Goal: Transaction & Acquisition: Purchase product/service

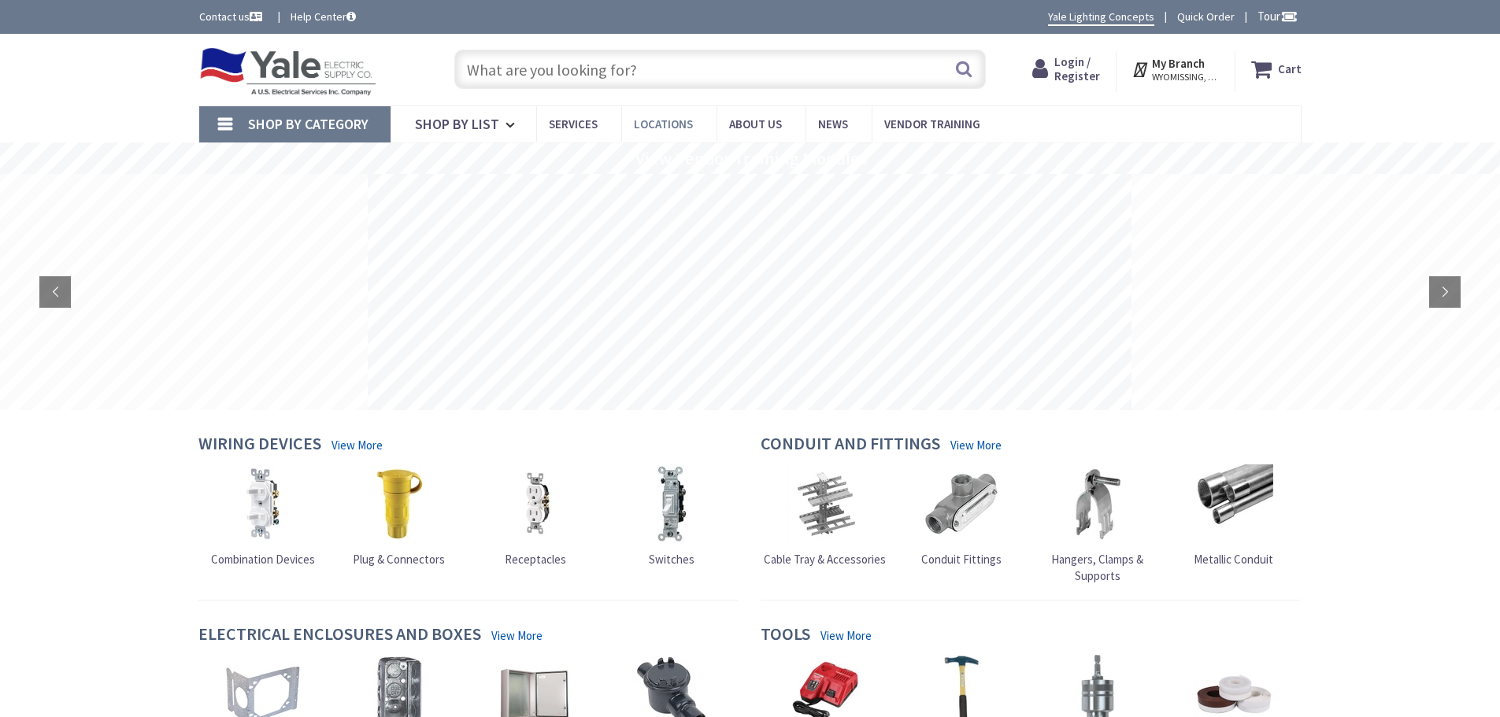
click at [652, 125] on span "Locations" at bounding box center [663, 124] width 59 height 15
click at [670, 122] on span "Locations" at bounding box center [663, 124] width 59 height 15
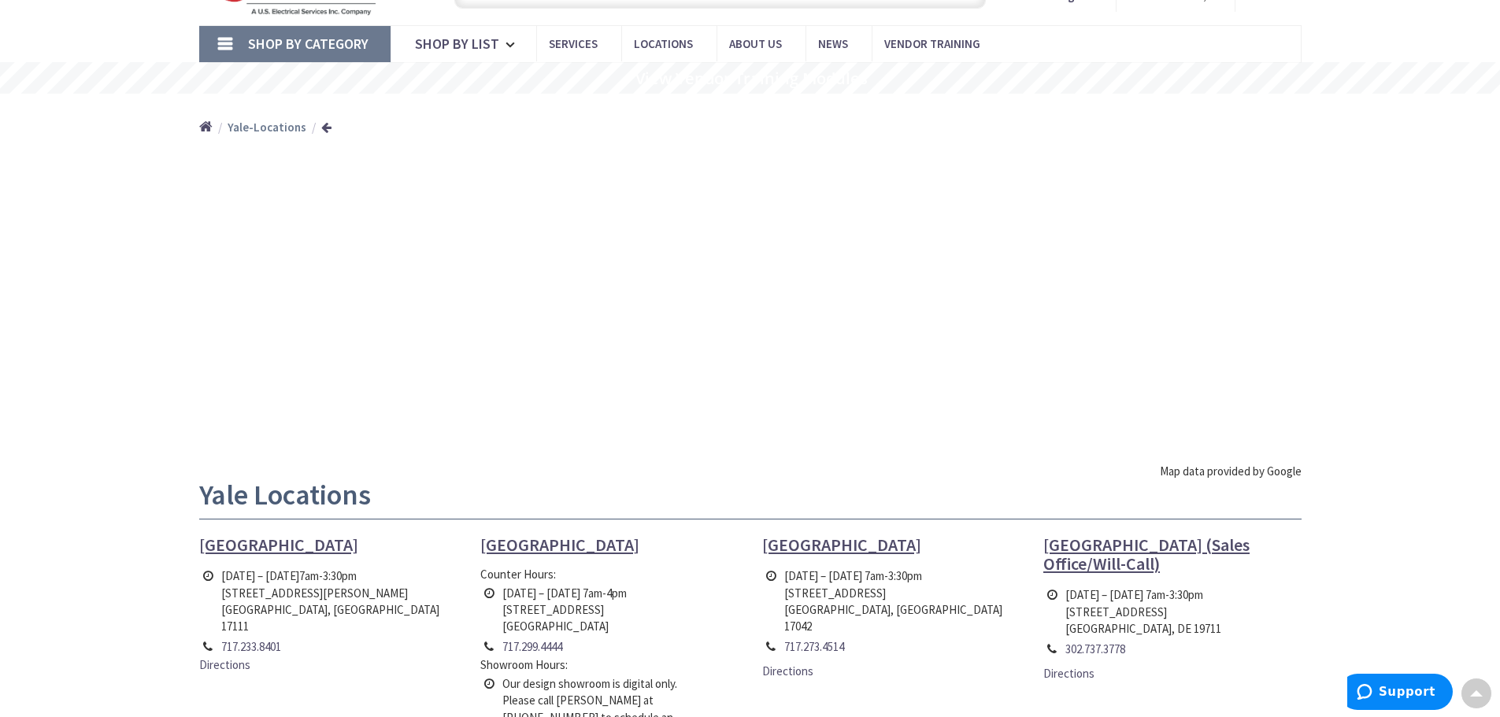
scroll to position [79, 0]
click at [510, 46] on icon at bounding box center [513, 46] width 15 height 35
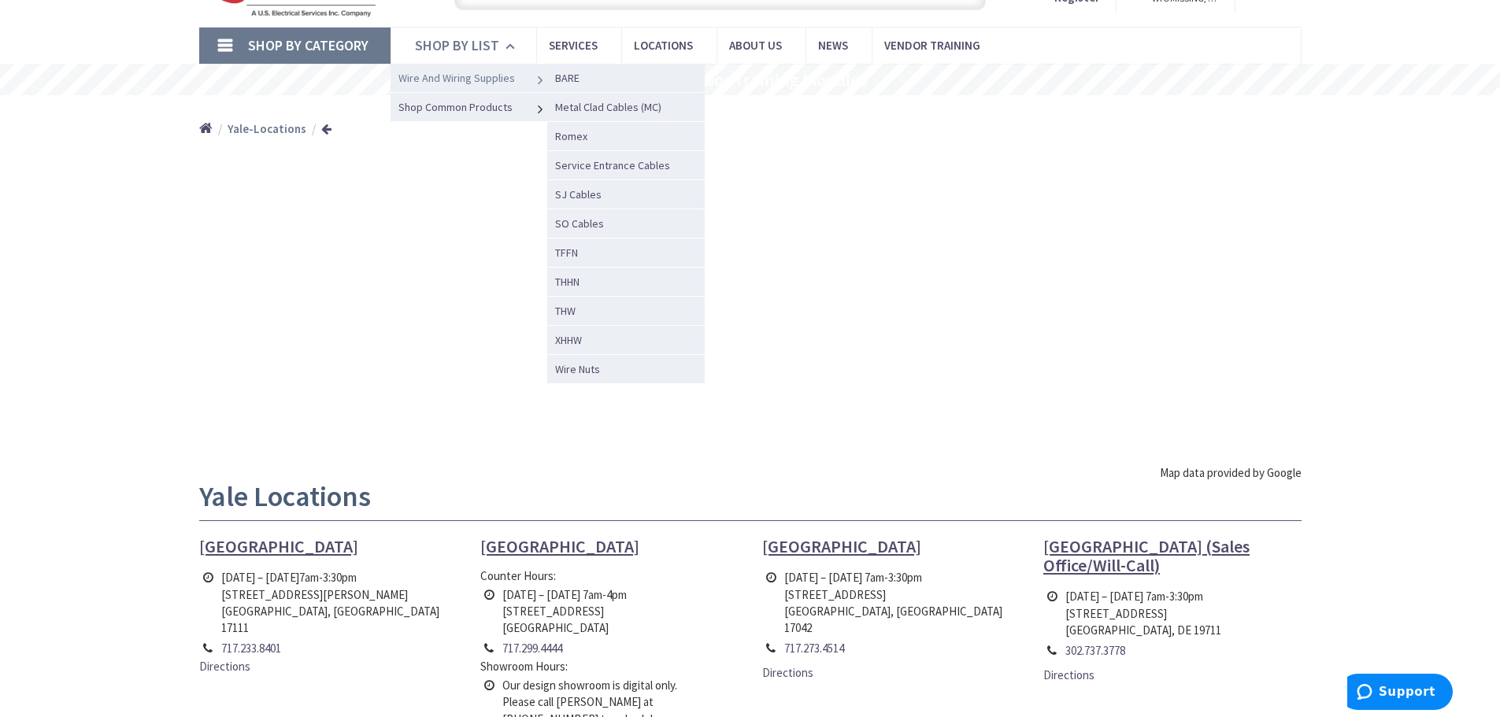
click at [483, 78] on span "Wire And Wiring Supplies" at bounding box center [456, 78] width 117 height 14
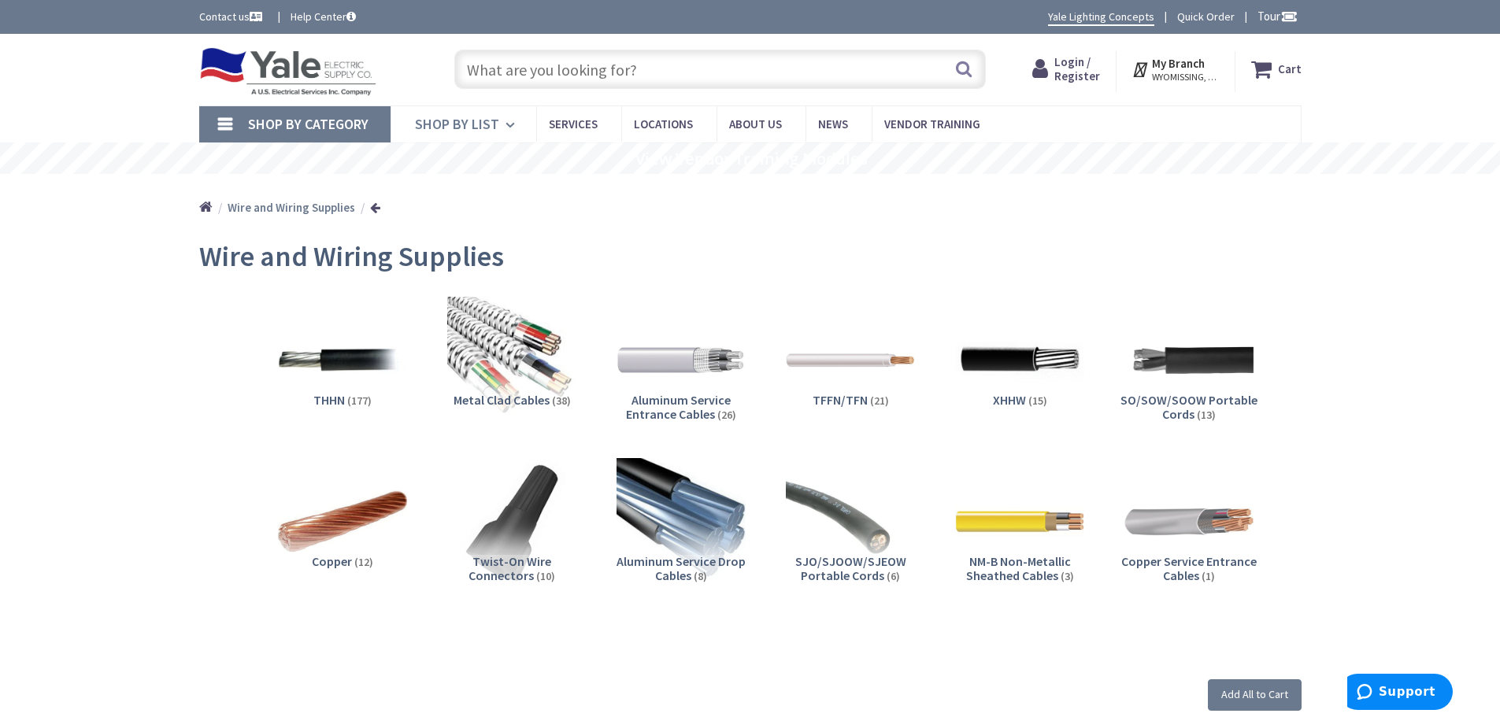
click at [457, 117] on span "Shop By List" at bounding box center [457, 124] width 84 height 18
click at [343, 124] on span "Shop By Category" at bounding box center [308, 124] width 120 height 18
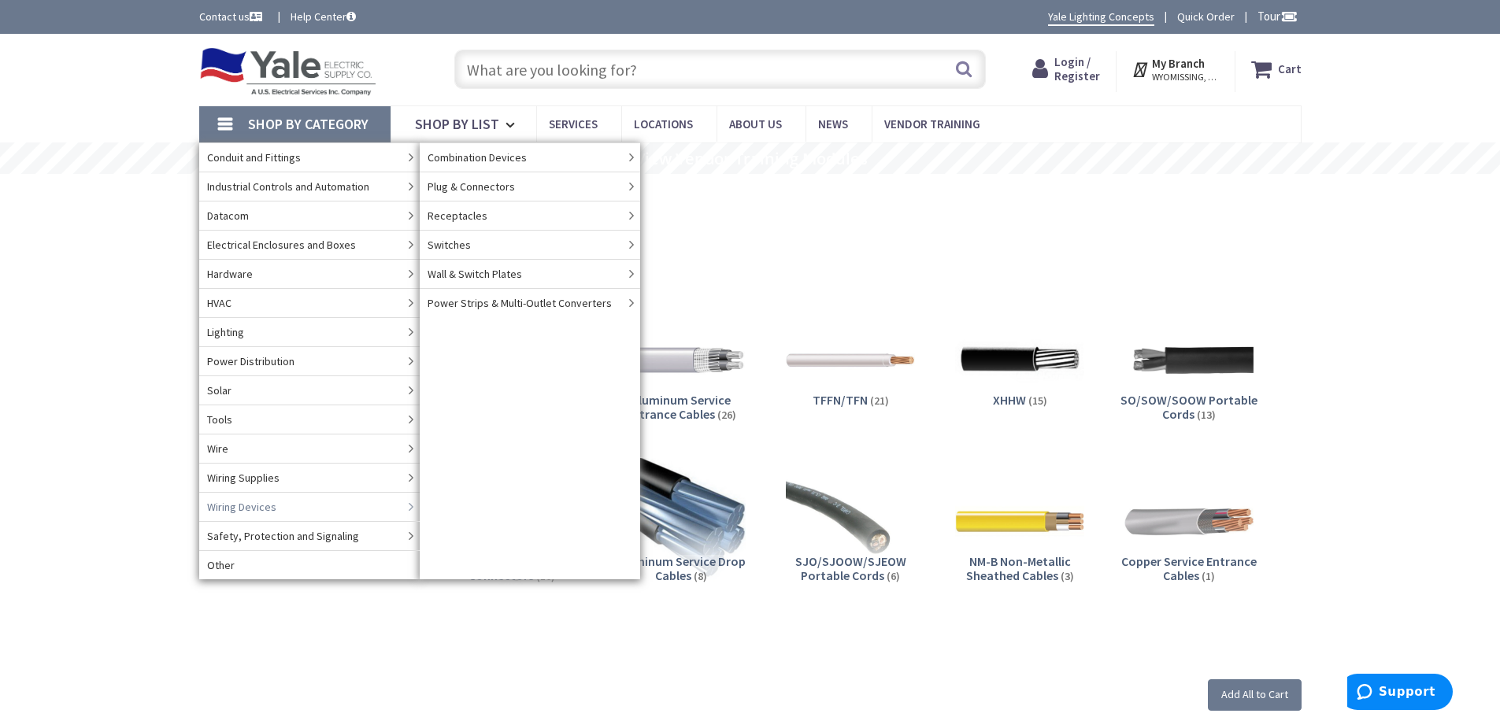
click at [282, 505] on link "Wiring Devices" at bounding box center [309, 506] width 221 height 29
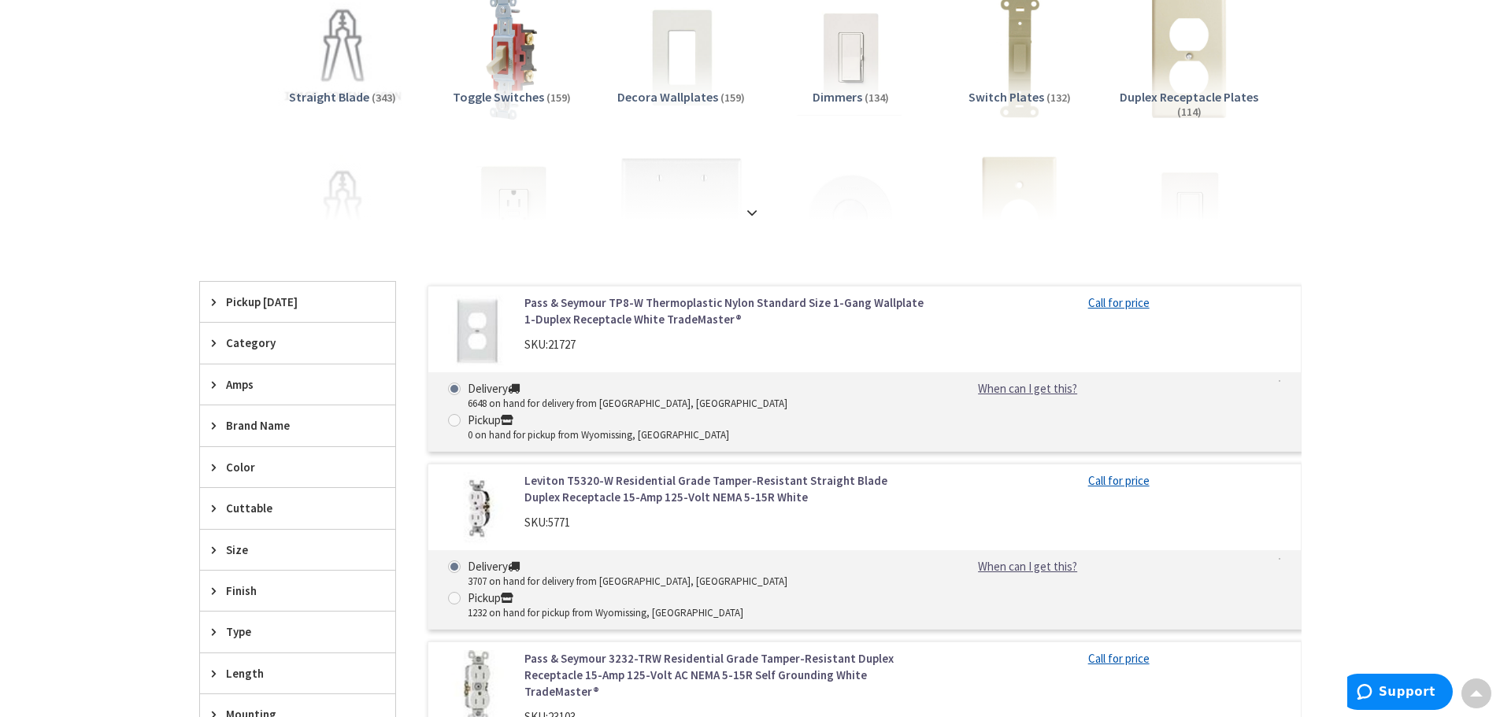
scroll to position [473, 0]
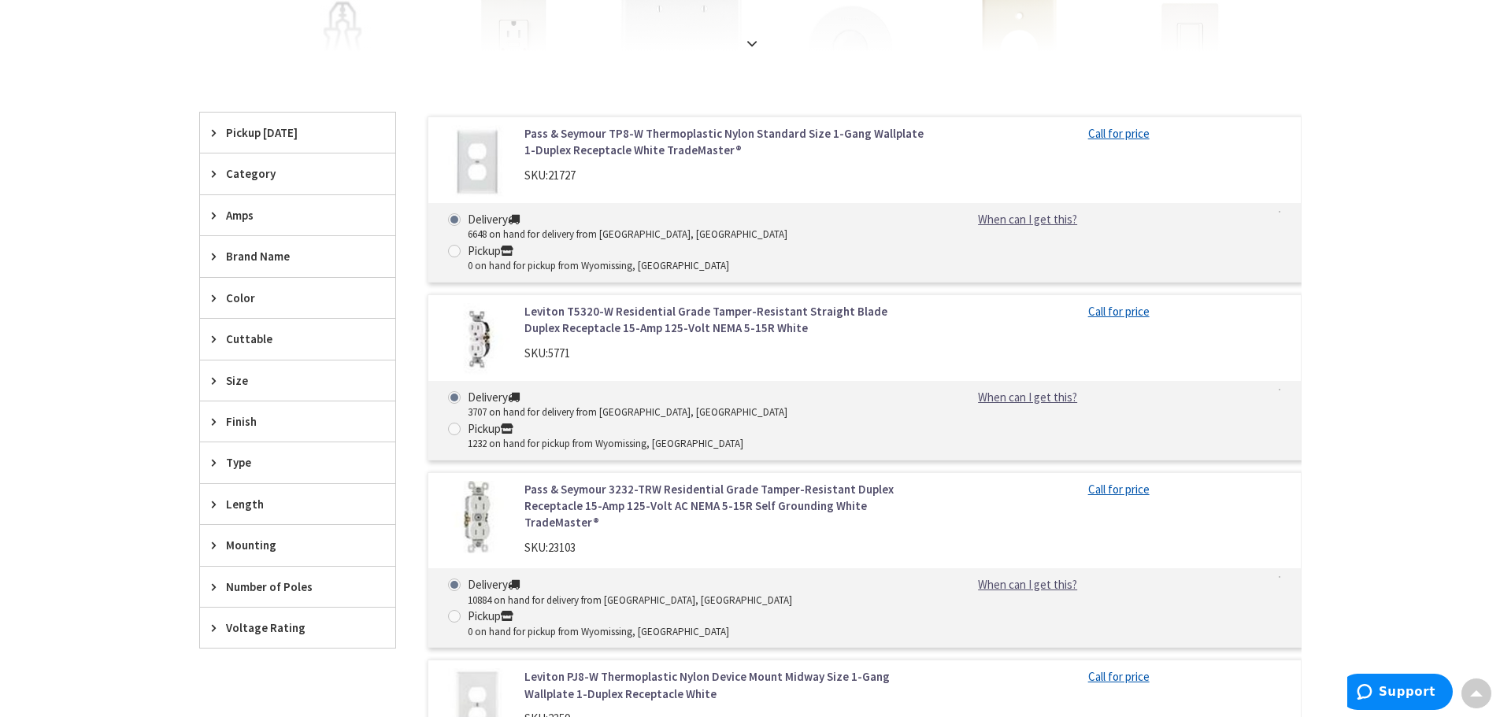
click at [261, 251] on span "Brand Name" at bounding box center [290, 256] width 128 height 17
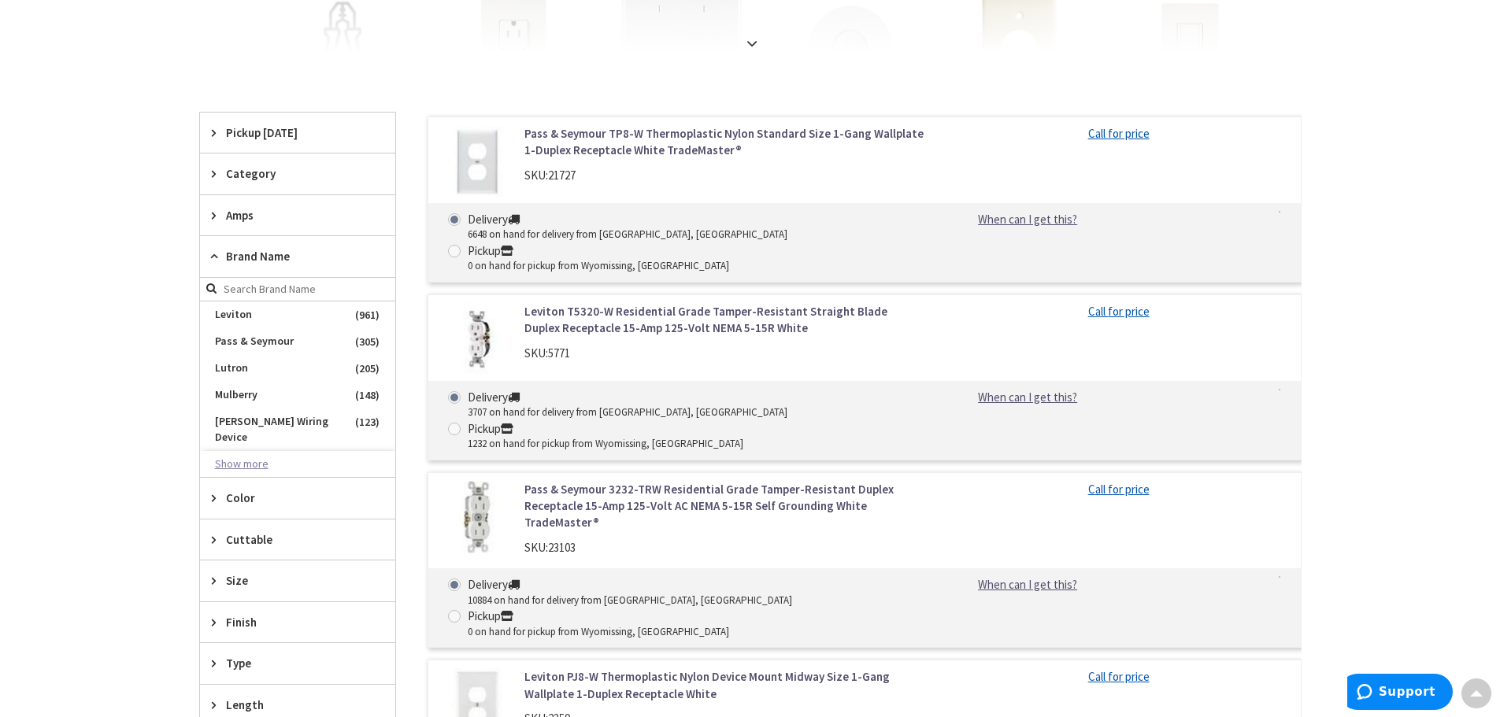
click at [259, 454] on button "Show more" at bounding box center [297, 464] width 195 height 27
click at [271, 451] on span "[PERSON_NAME]-Wiring" at bounding box center [297, 464] width 195 height 27
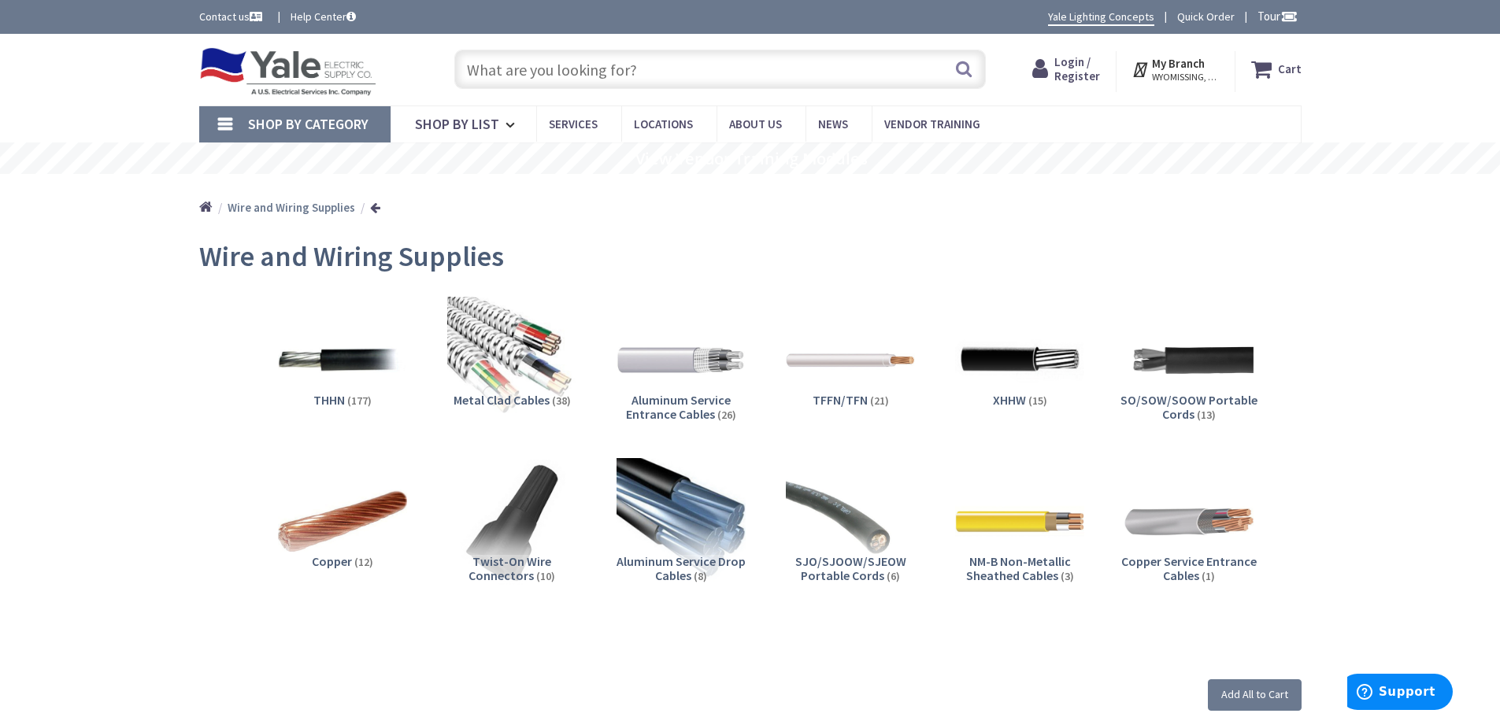
click at [321, 128] on span "Shop By Category" at bounding box center [308, 124] width 120 height 18
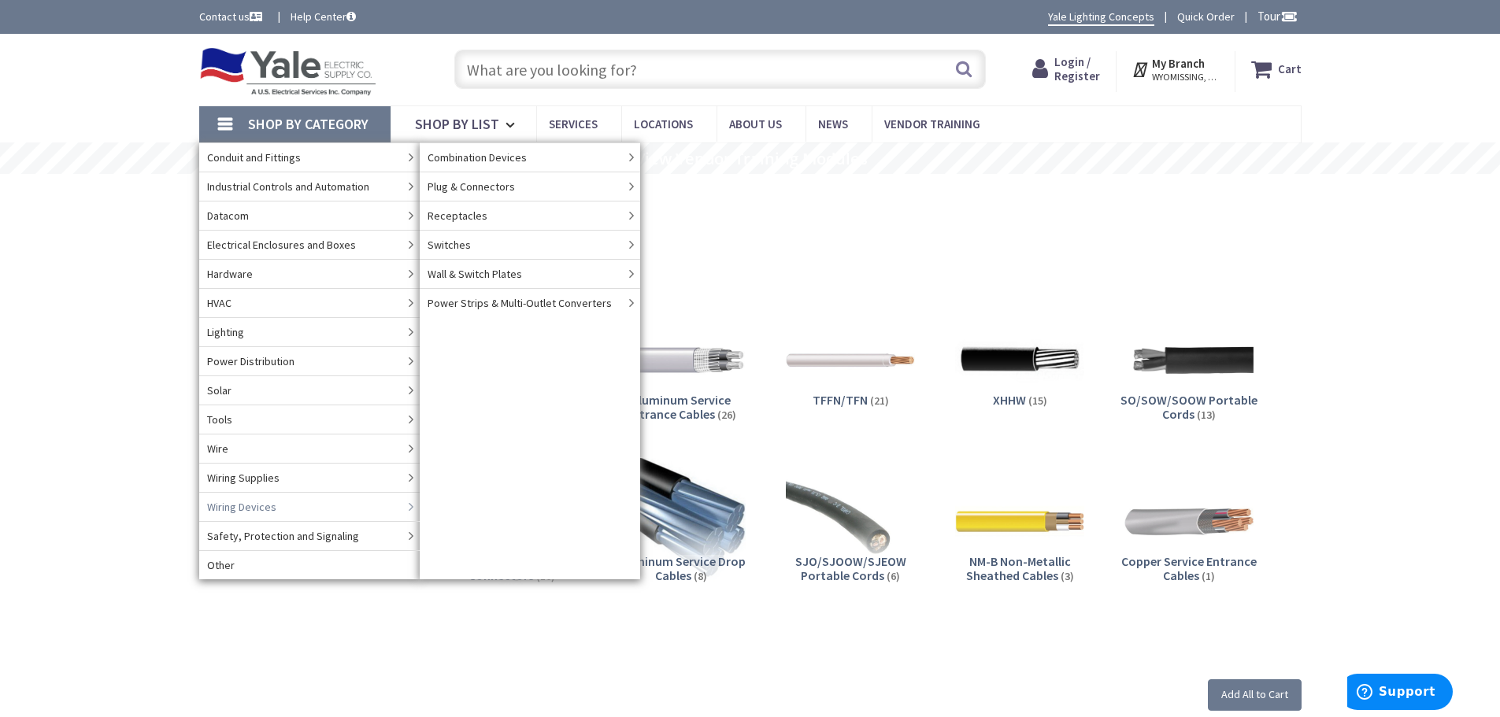
click at [292, 505] on link "Wiring Devices" at bounding box center [309, 506] width 221 height 29
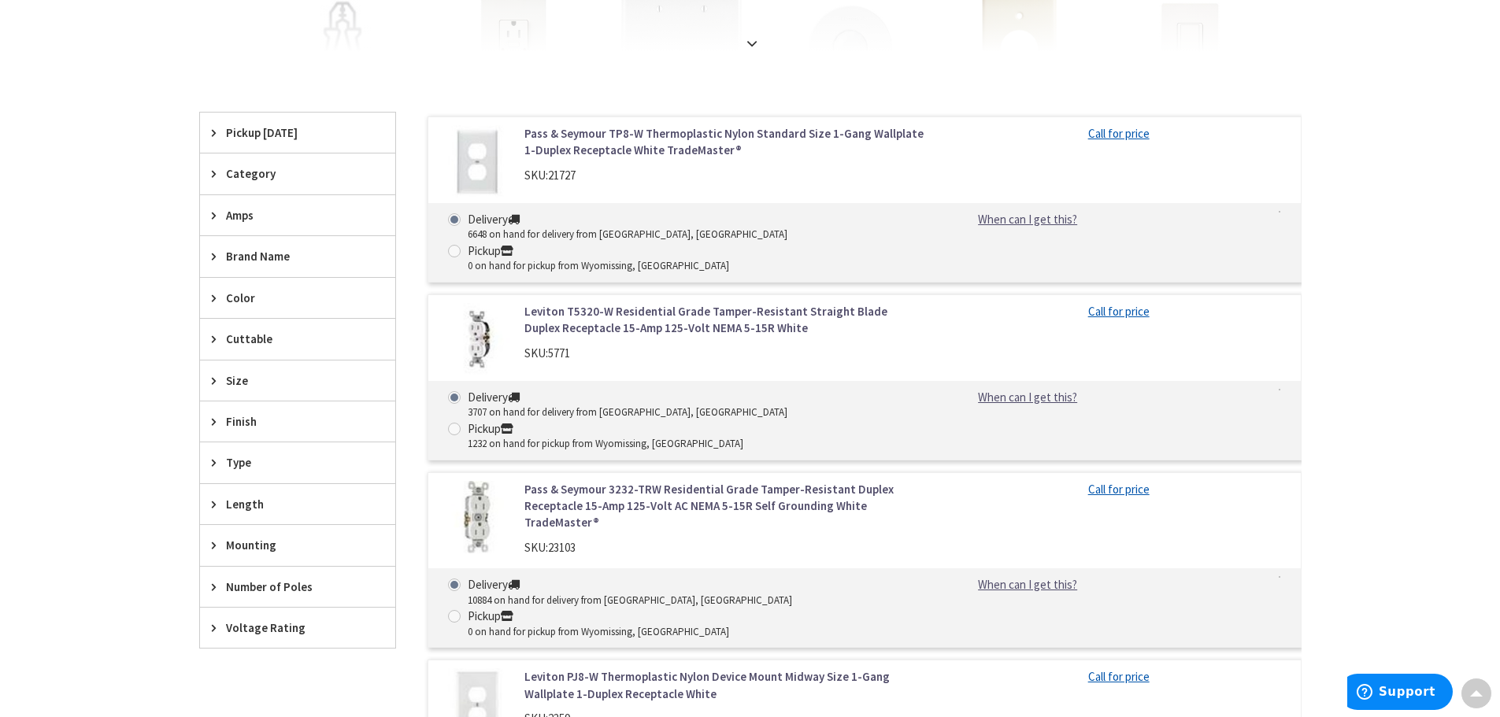
click at [263, 261] on span "Brand Name" at bounding box center [290, 256] width 128 height 17
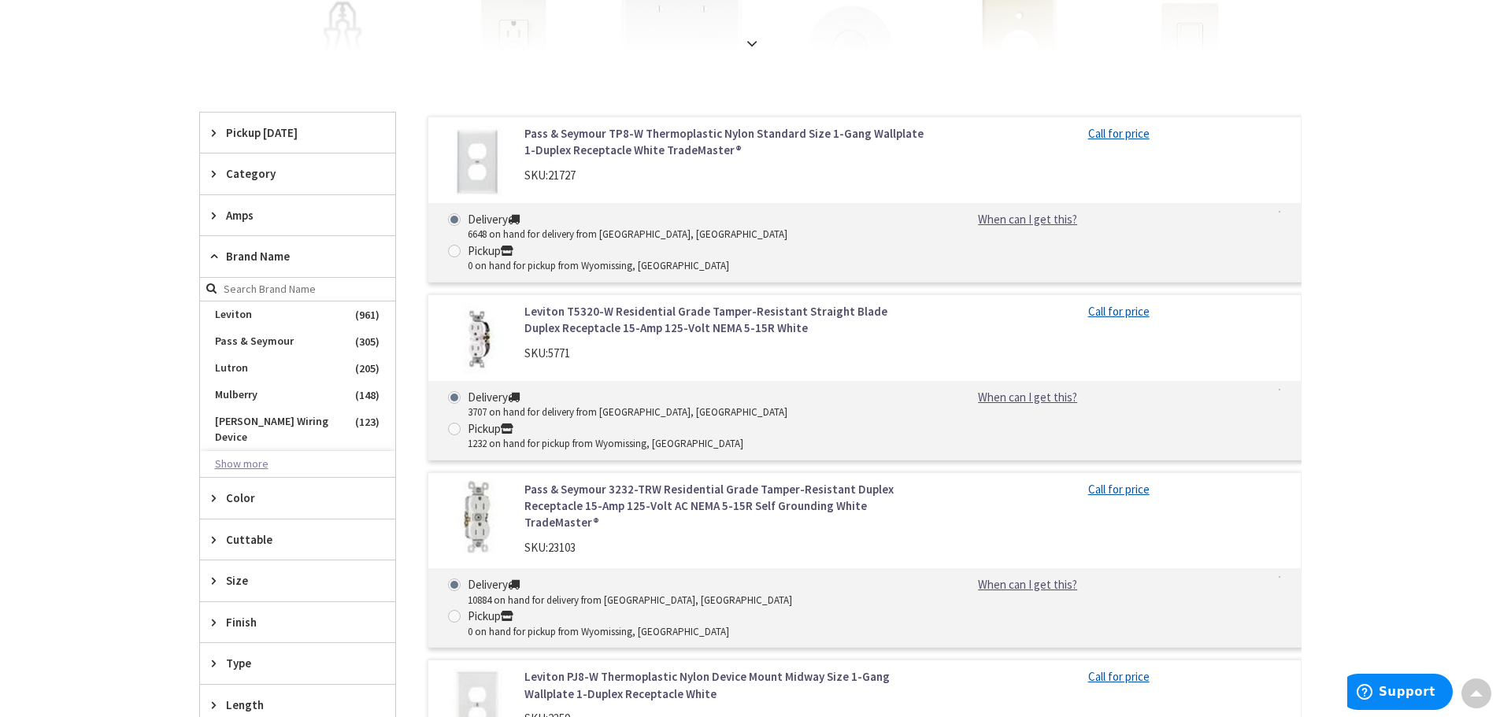
click at [247, 451] on button "Show more" at bounding box center [297, 464] width 195 height 27
click at [268, 451] on span "[PERSON_NAME]-Wiring" at bounding box center [297, 464] width 195 height 27
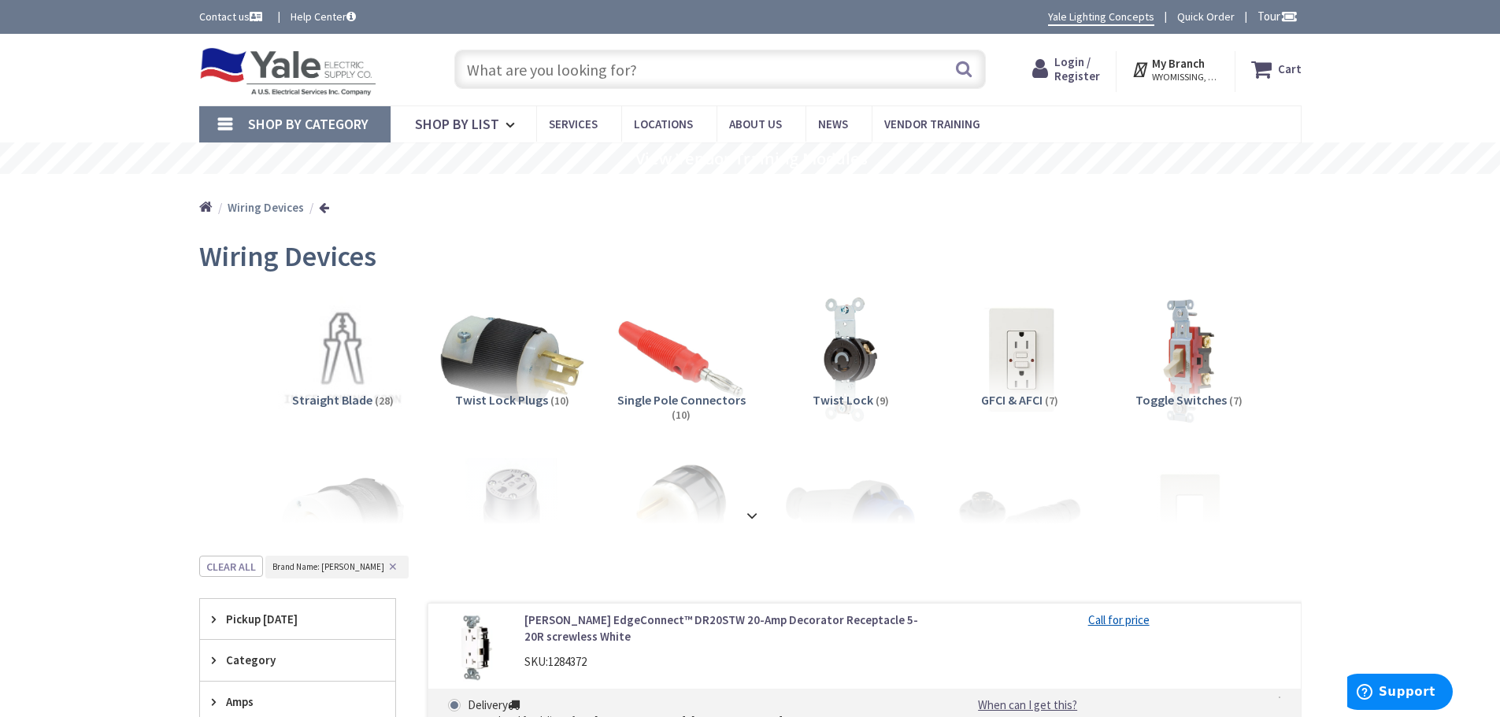
click at [503, 345] on img at bounding box center [511, 360] width 143 height 143
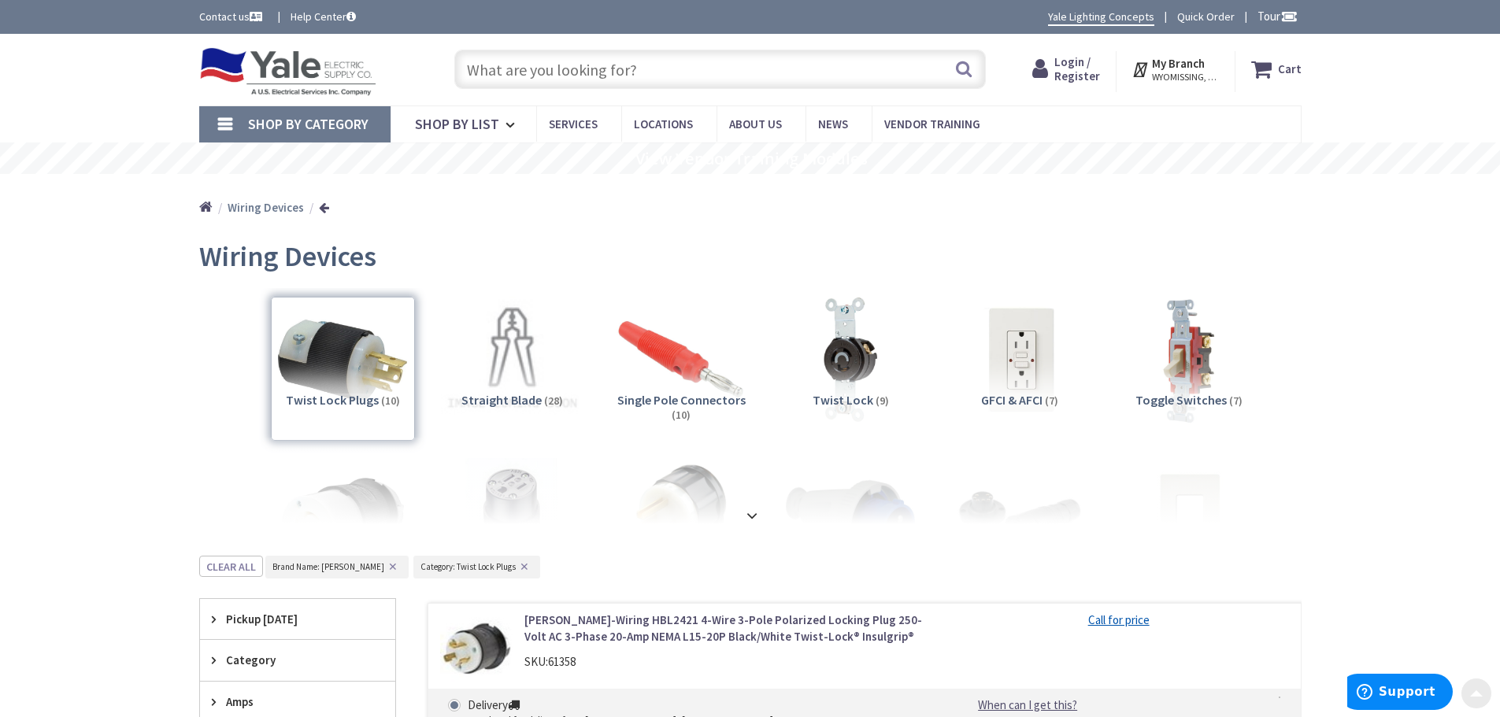
scroll to position [556, 0]
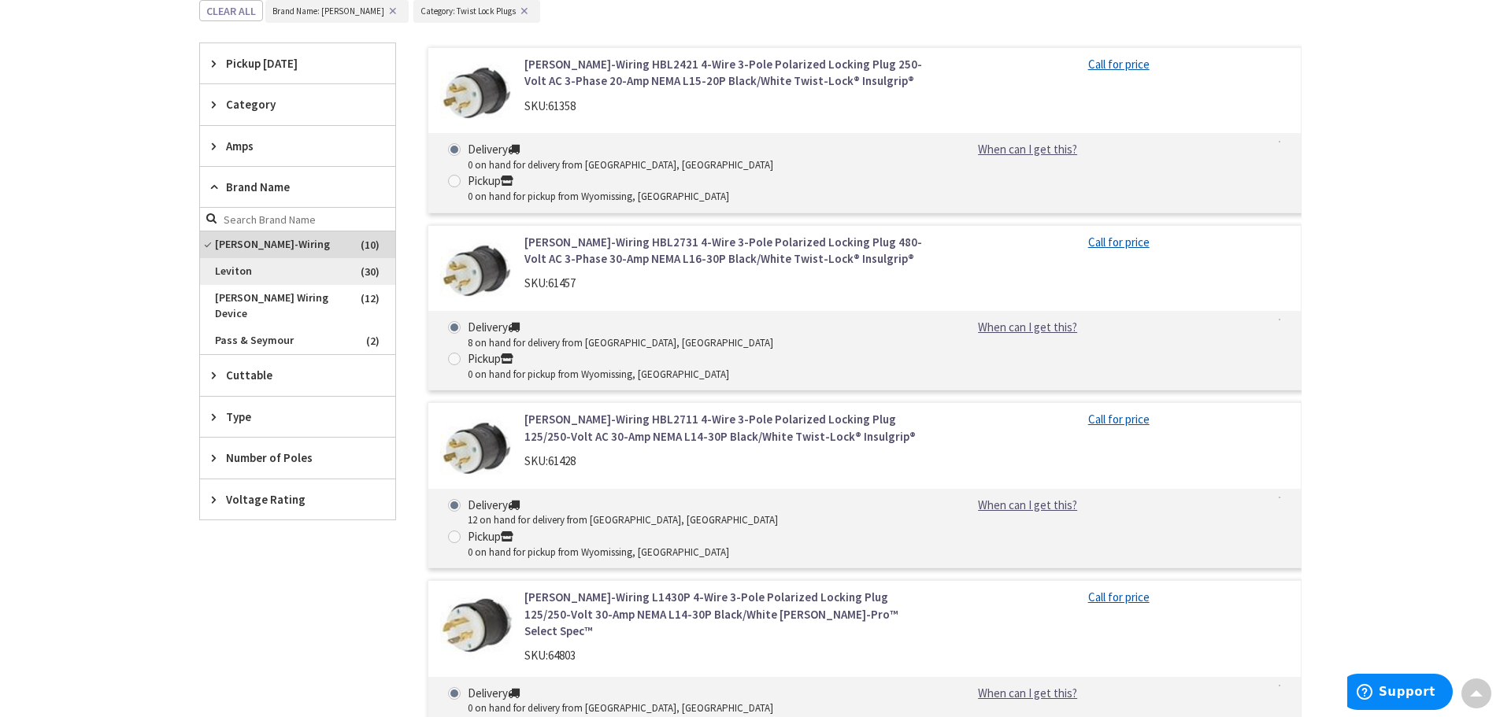
click at [316, 272] on span "Leviton" at bounding box center [297, 271] width 195 height 27
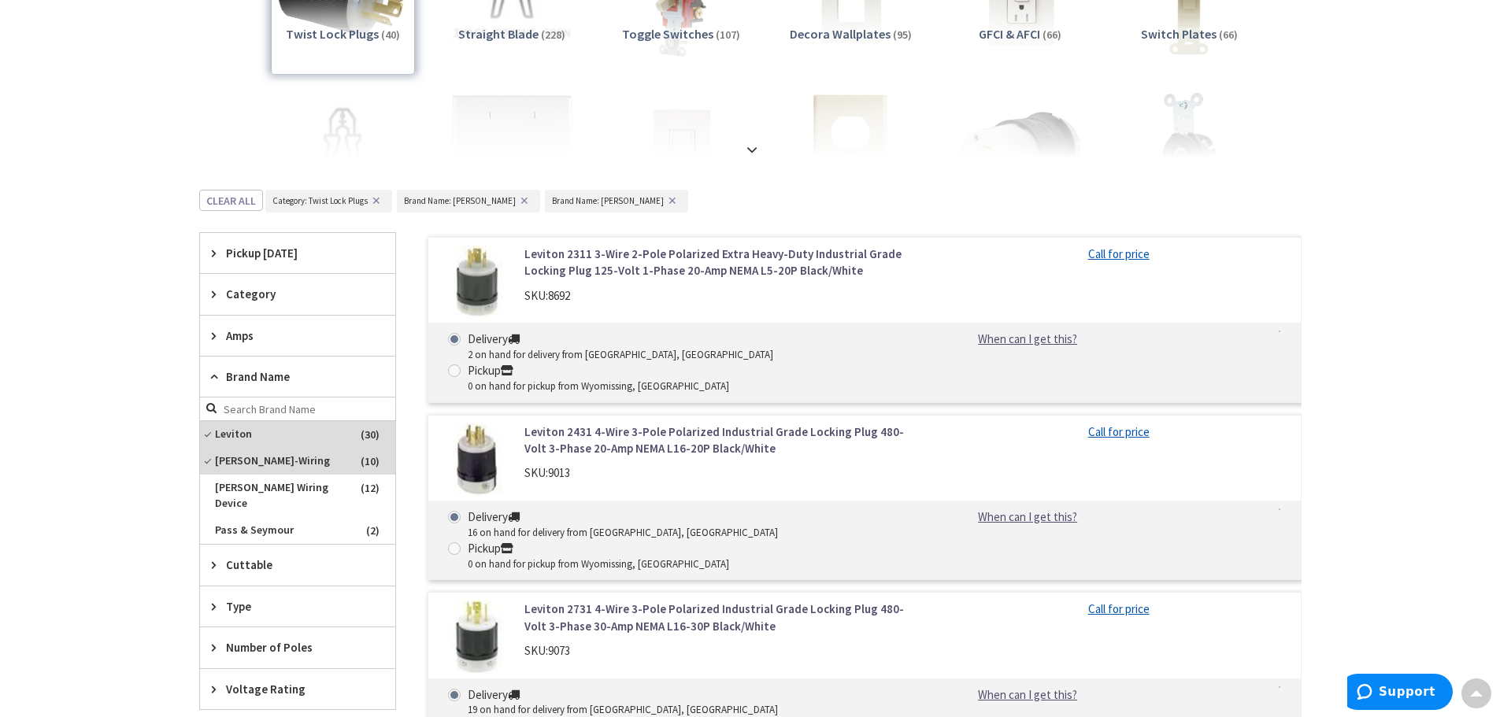
scroll to position [162, 0]
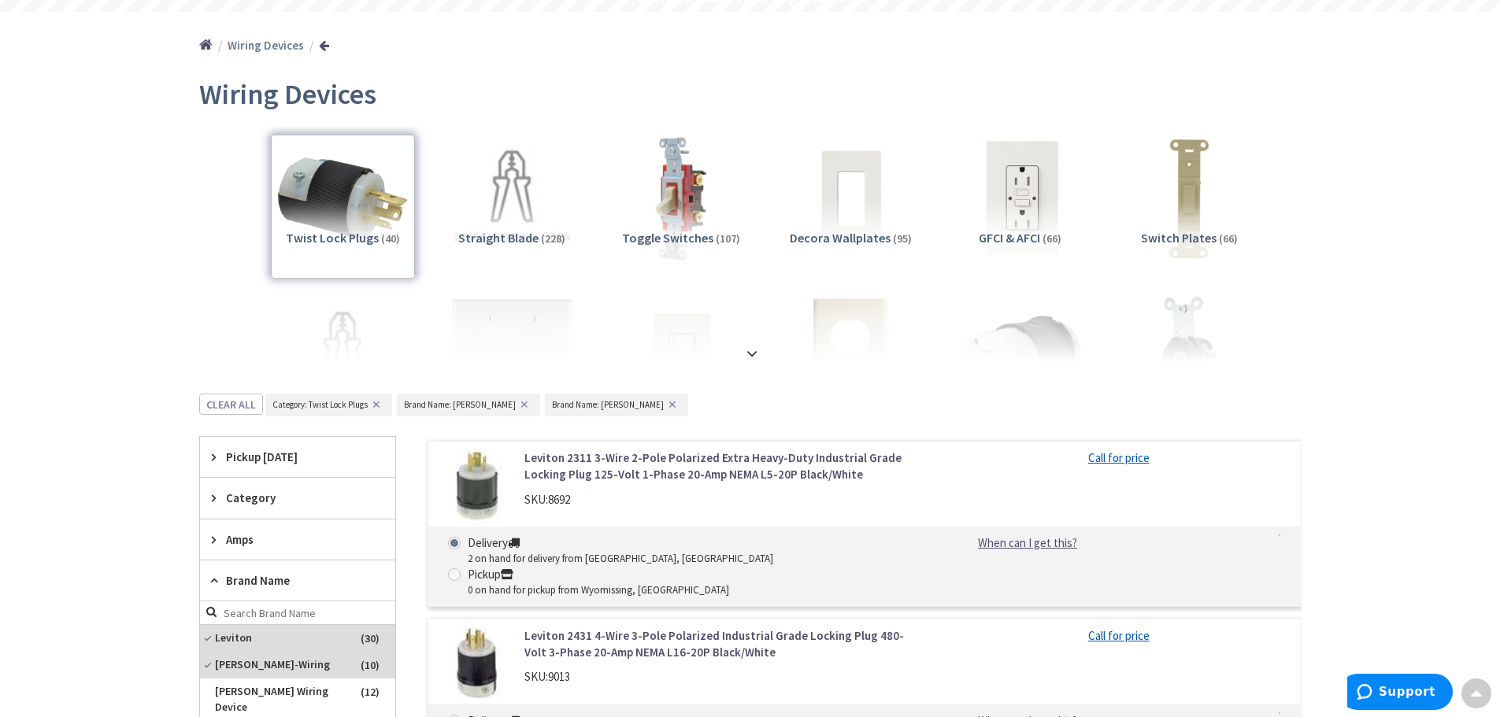
click at [1031, 204] on img at bounding box center [1019, 198] width 143 height 143
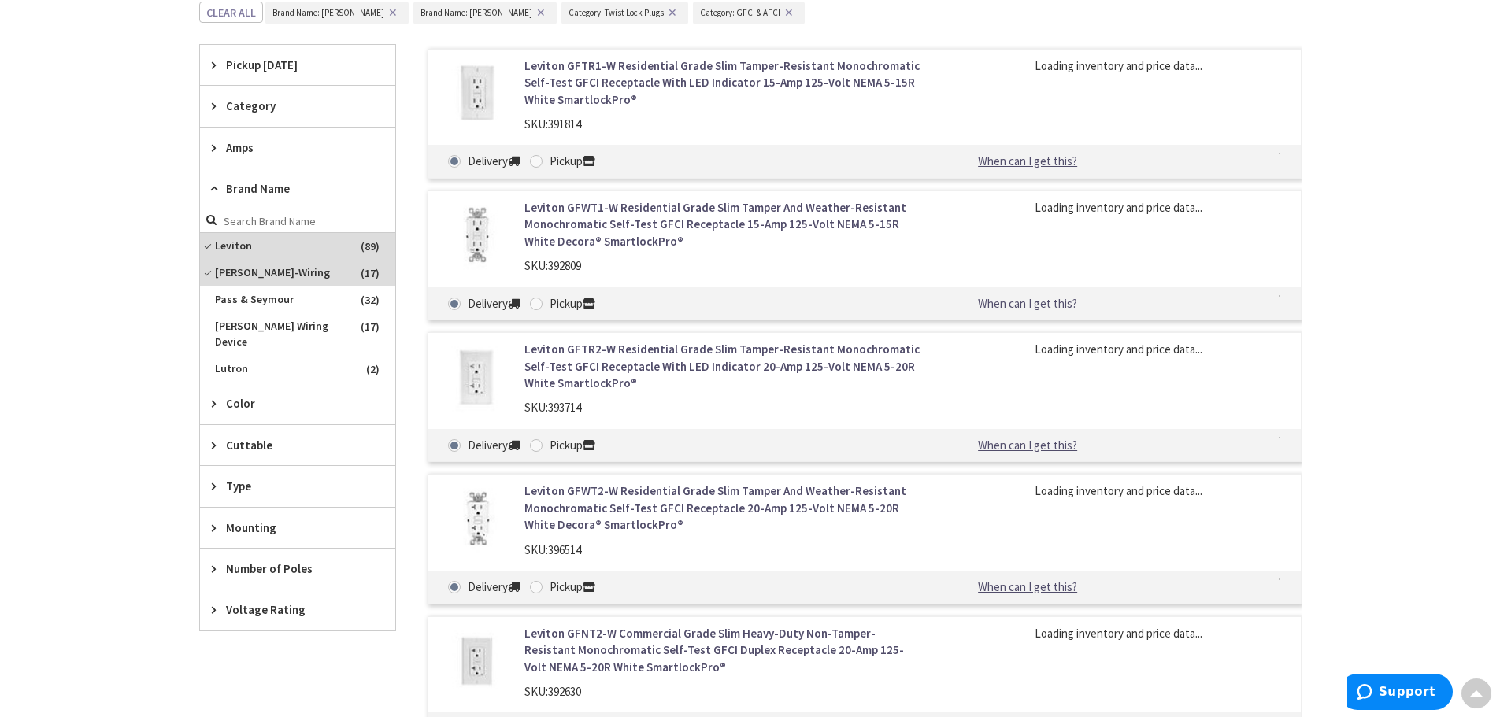
scroll to position [556, 0]
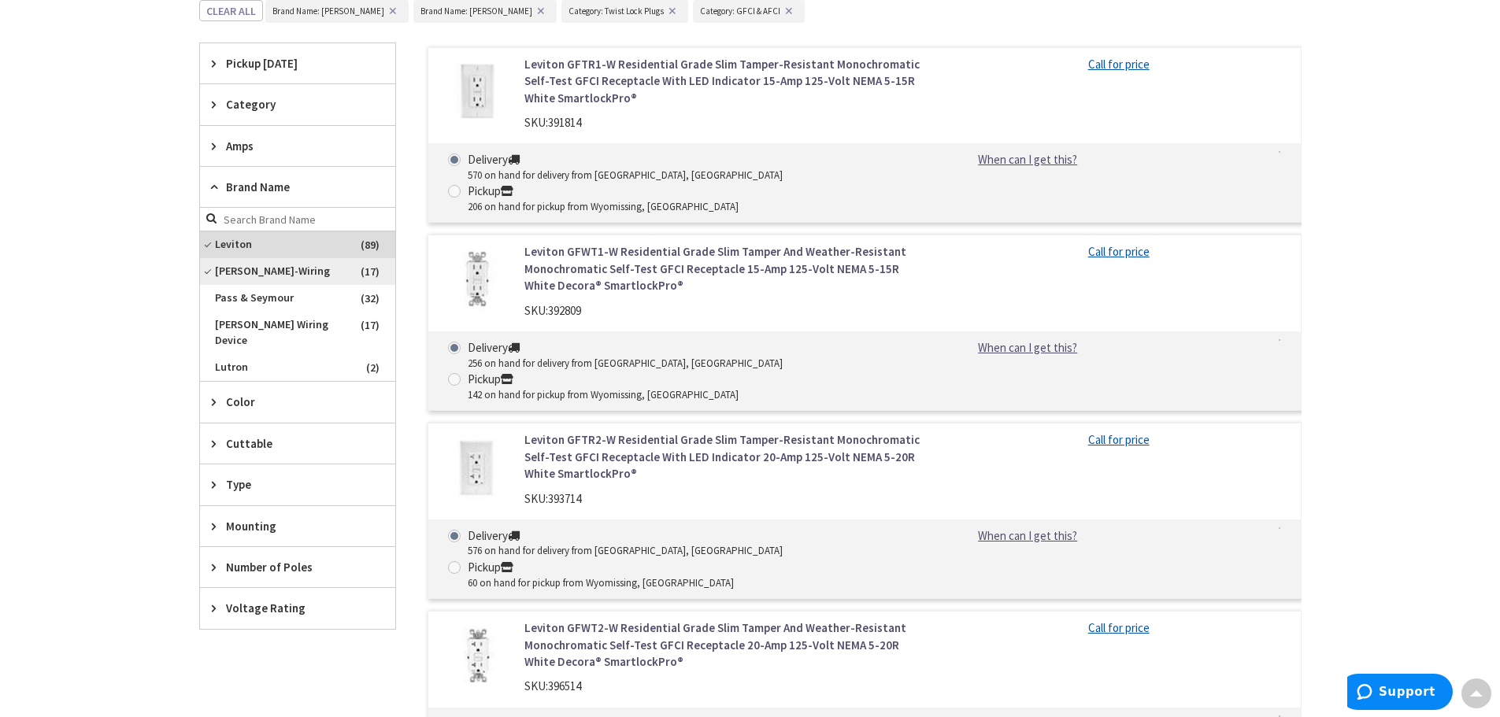
click at [280, 276] on span "[PERSON_NAME]-Wiring" at bounding box center [297, 271] width 195 height 27
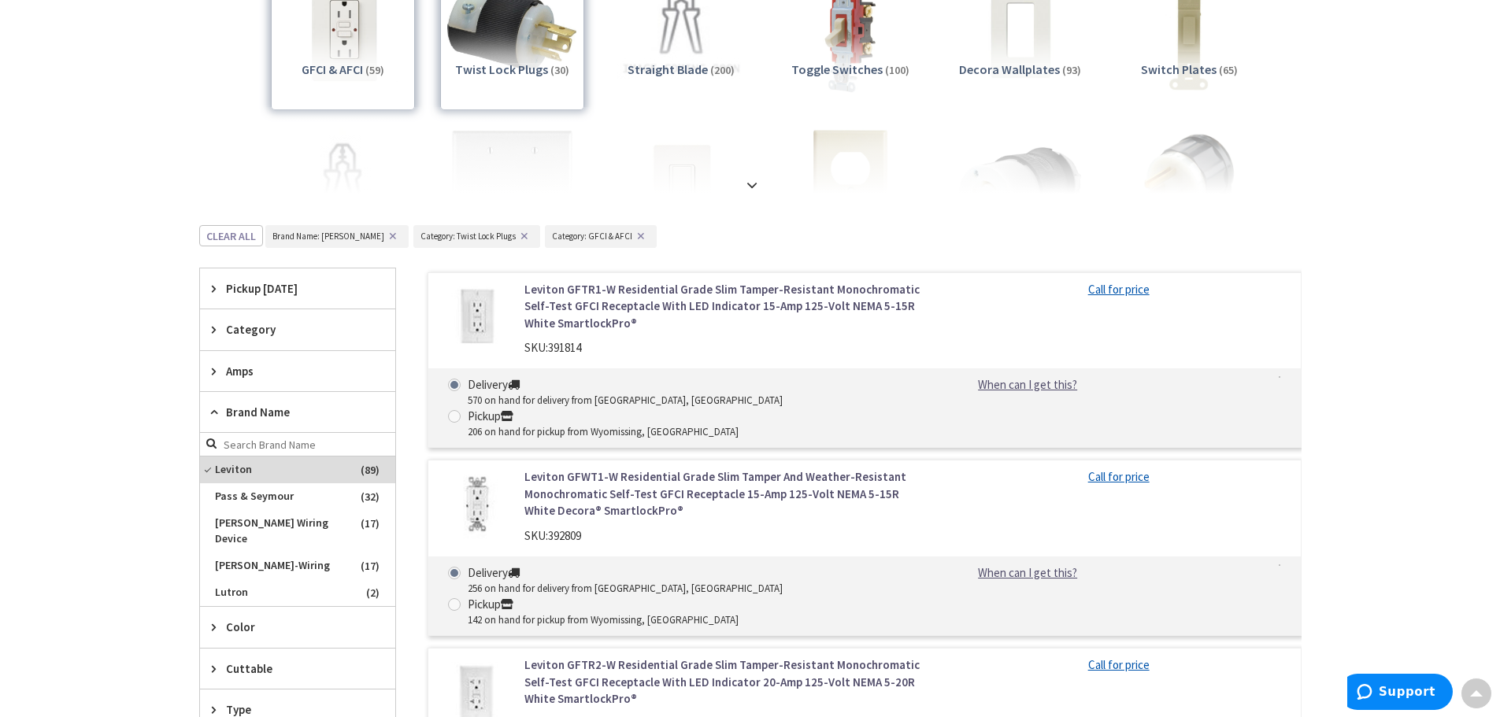
scroll to position [83, 0]
